Goal: Information Seeking & Learning: Find specific page/section

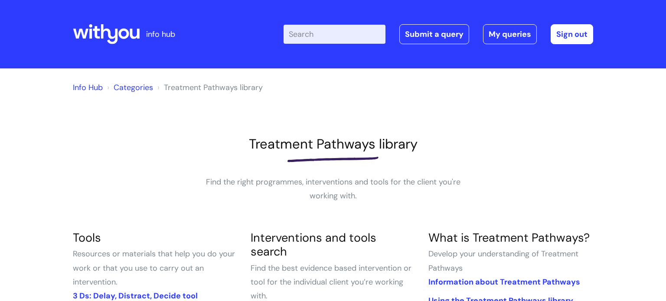
click at [334, 36] on input "Enter your search term here..." at bounding box center [335, 34] width 102 height 19
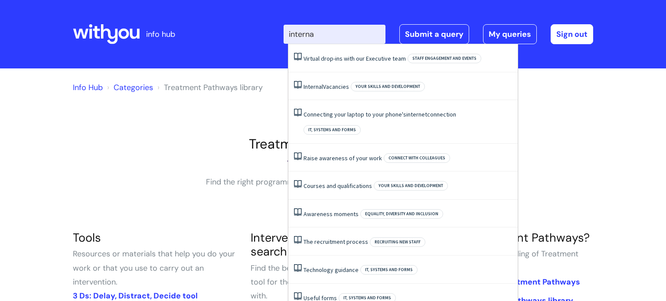
type input "internal"
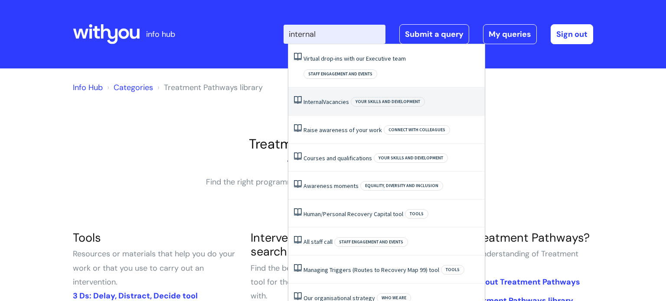
click at [332, 98] on link "Internal Vacancies" at bounding box center [327, 102] width 46 height 8
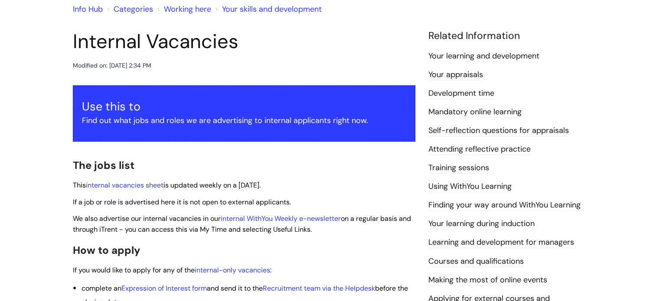
scroll to position [92, 0]
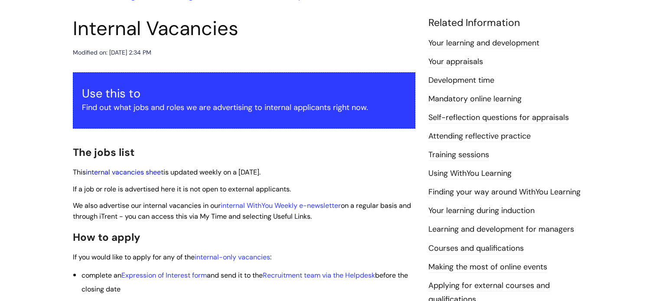
click at [146, 172] on link "internal vacancies sheet" at bounding box center [125, 172] width 78 height 9
